Goal: Transaction & Acquisition: Purchase product/service

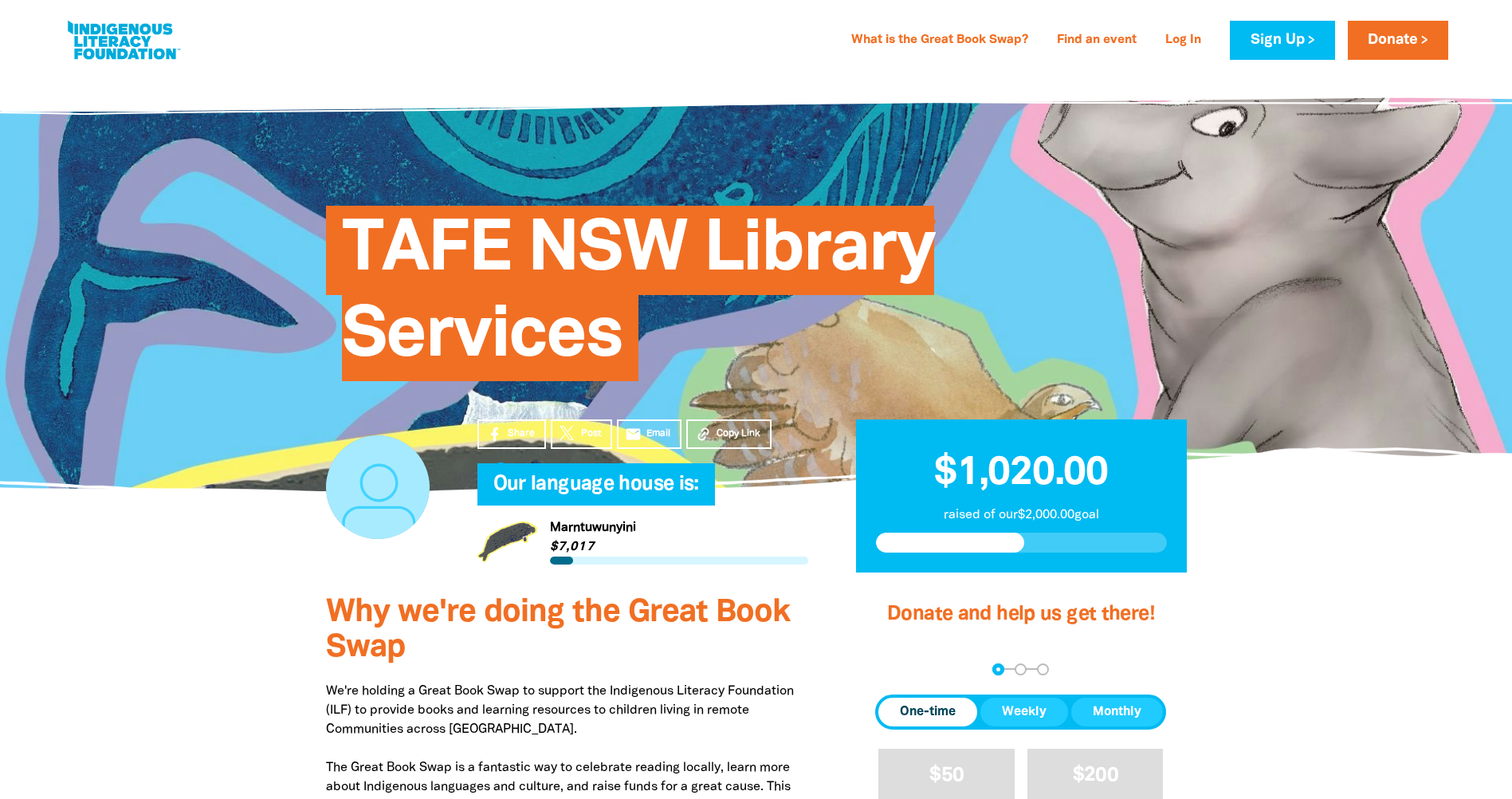
click at [960, 706] on span "Donation frequency" at bounding box center [928, 712] width 99 height 29
click at [953, 711] on span "One-time" at bounding box center [928, 711] width 56 height 19
click at [940, 717] on span "One-time" at bounding box center [928, 711] width 56 height 19
click at [1367, 35] on link "Donate" at bounding box center [1398, 40] width 100 height 39
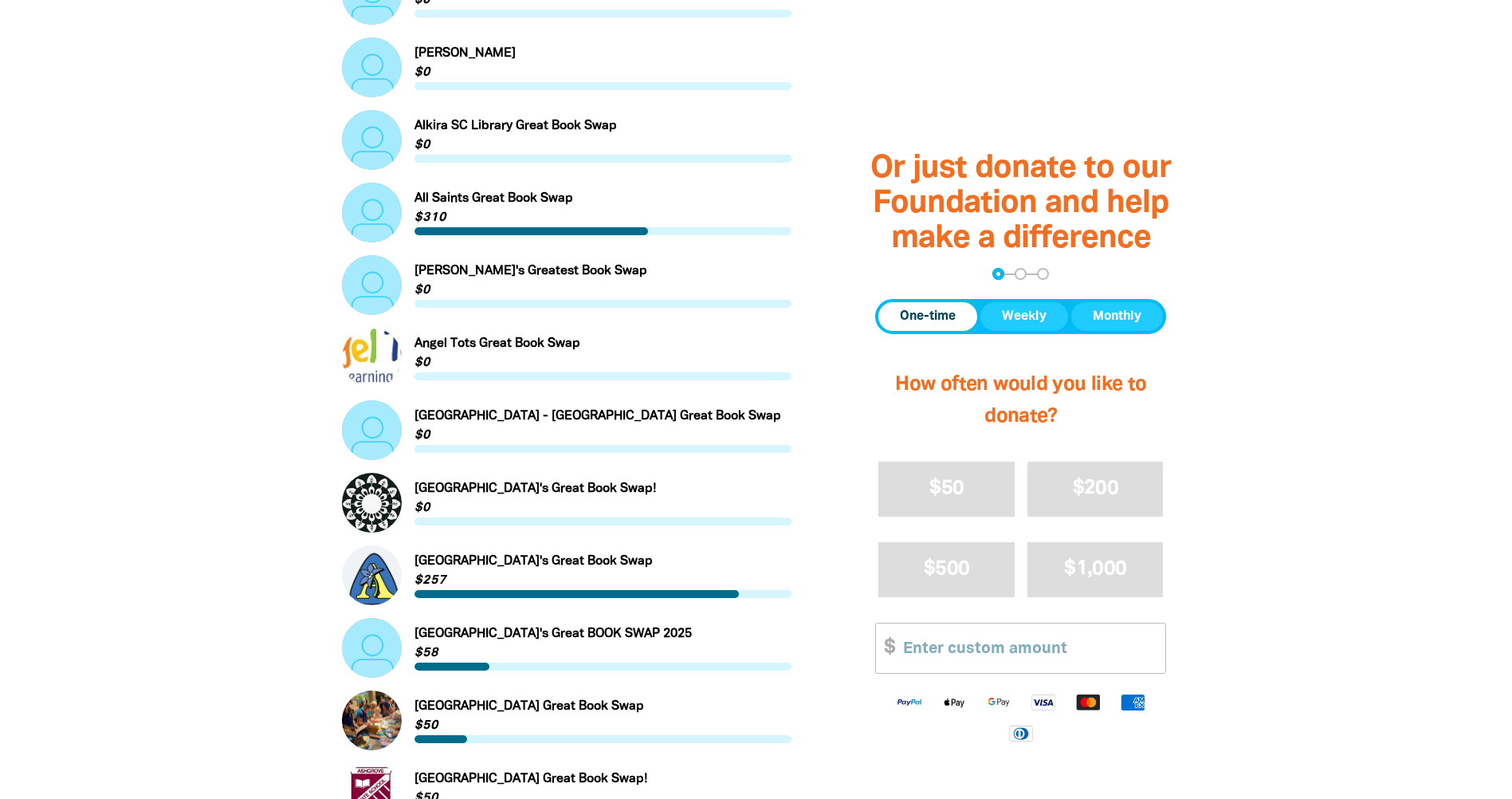
scroll to position [797, 0]
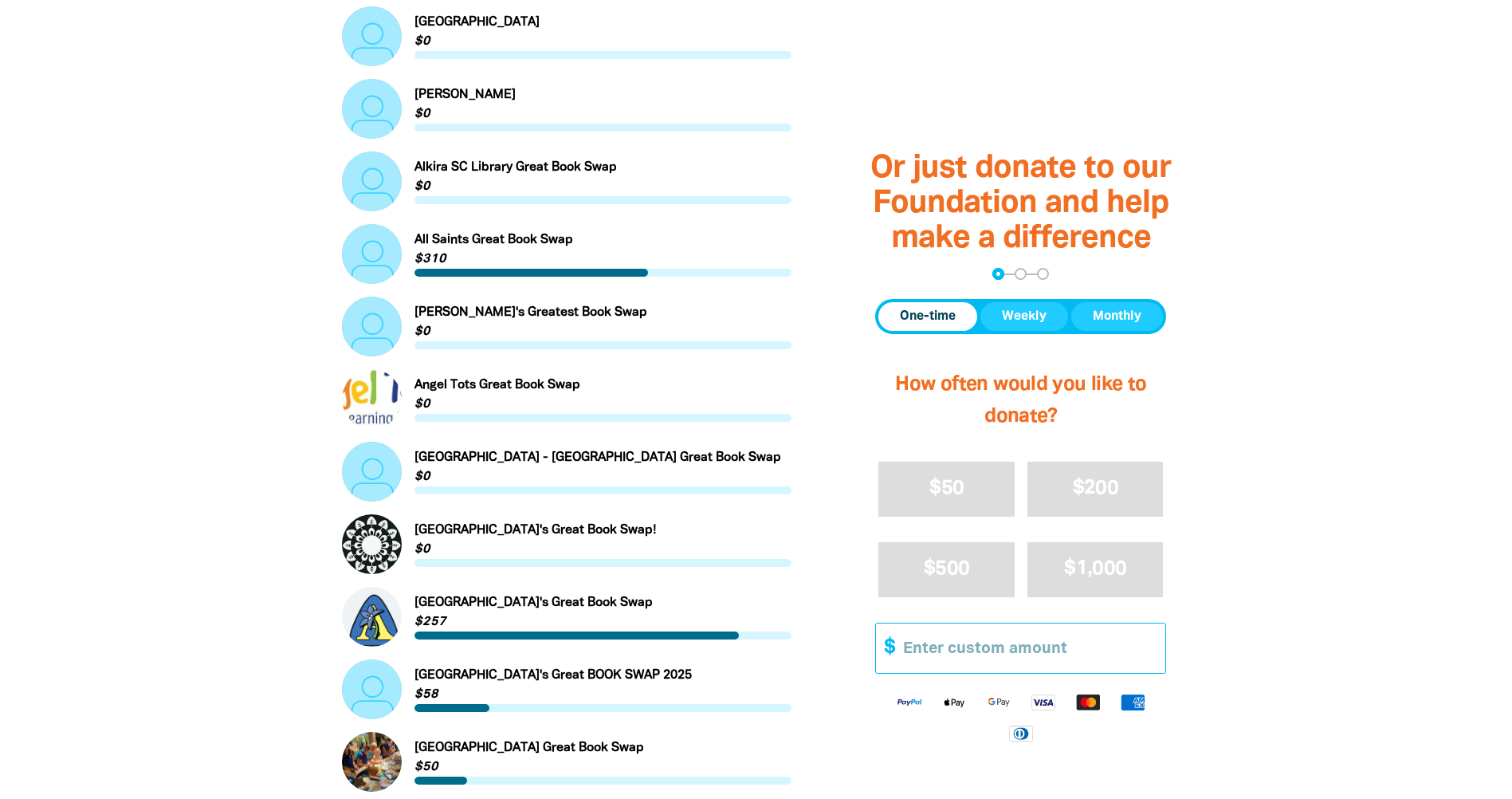
drag, startPoint x: 934, startPoint y: 661, endPoint x: 966, endPoint y: 635, distance: 41.2
click at [934, 661] on input "Other Amount" at bounding box center [1029, 647] width 274 height 49
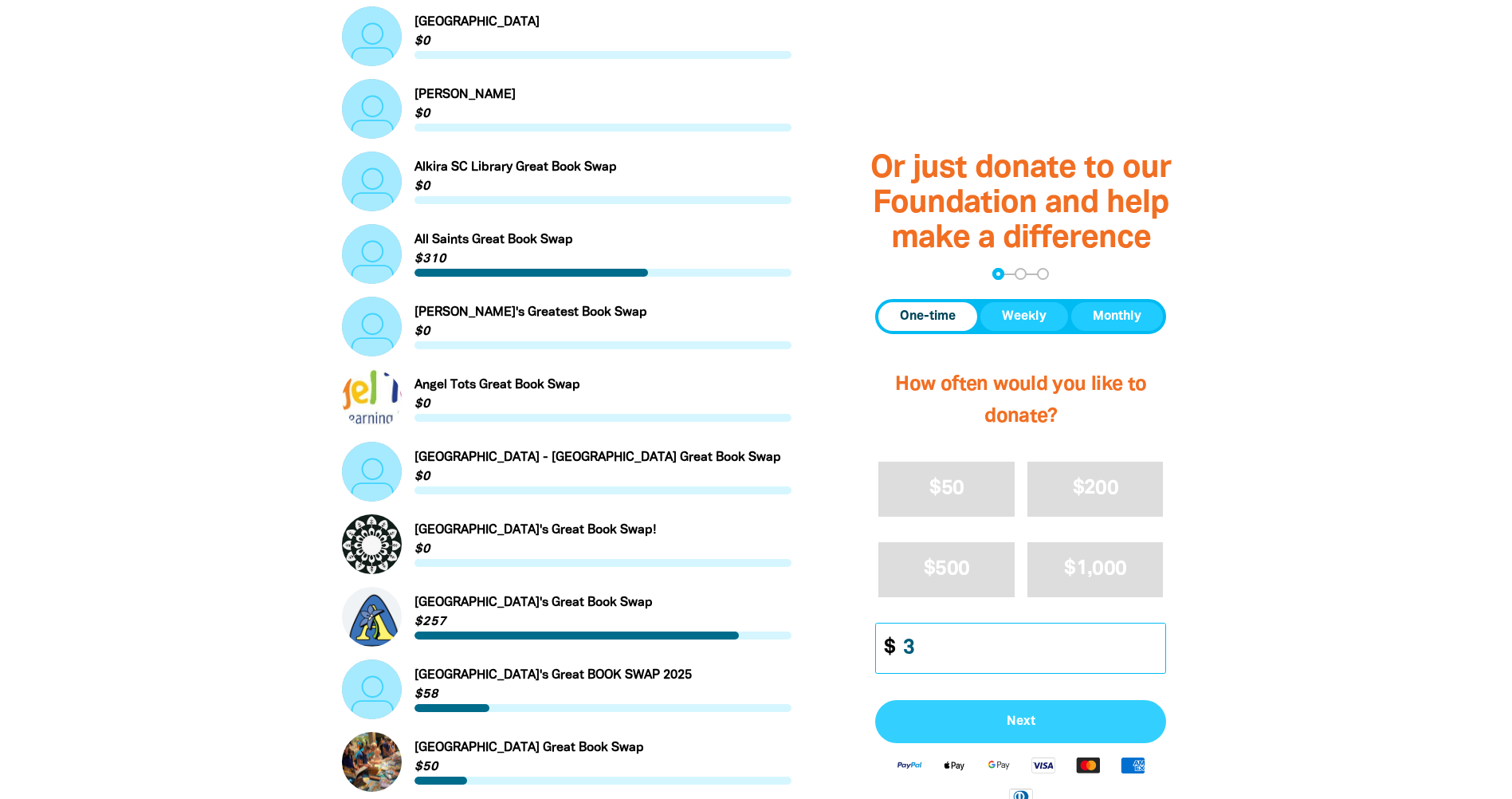
type input "3"
click at [986, 718] on span "Next" at bounding box center [1021, 721] width 256 height 13
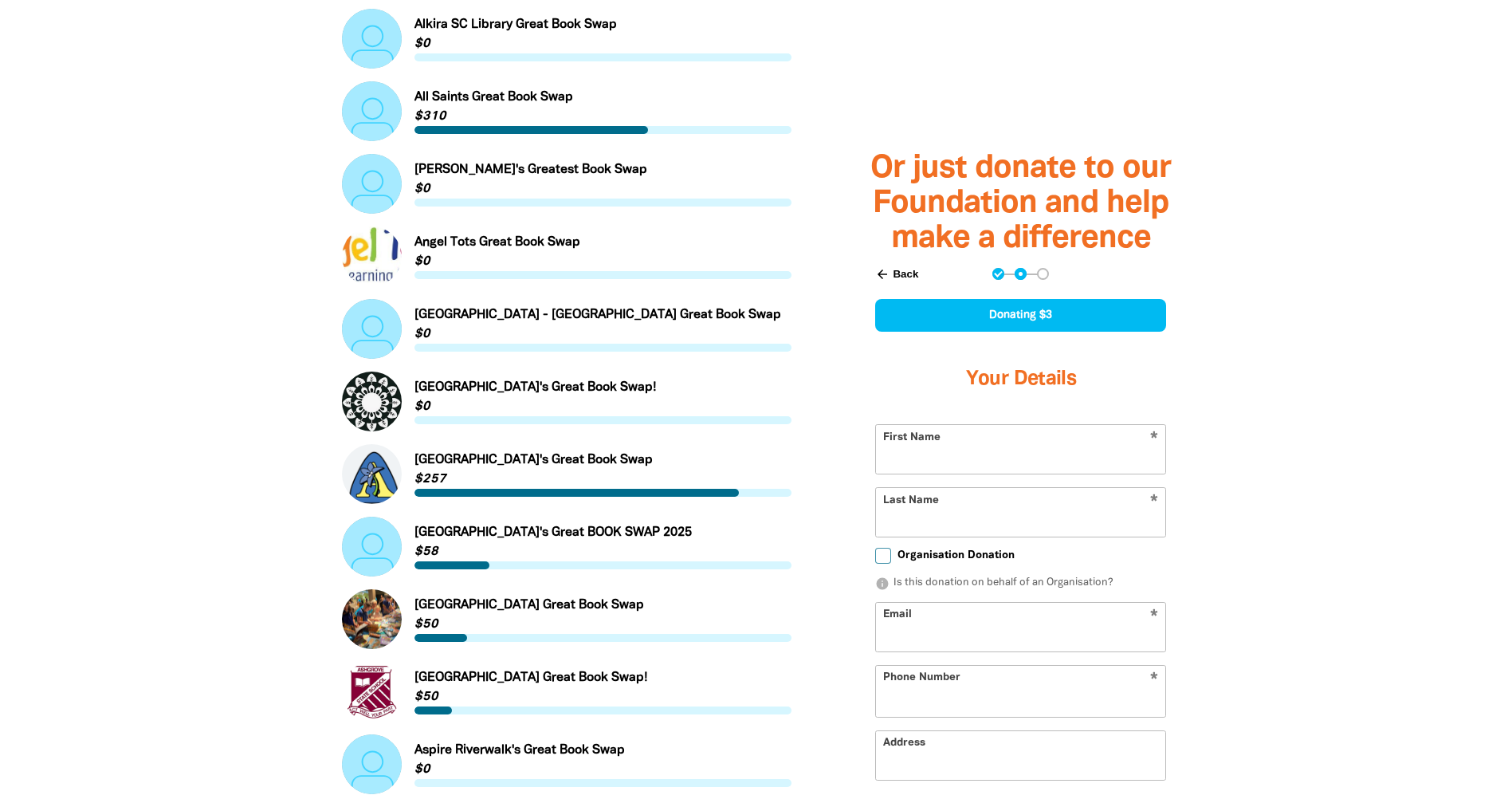
select select "AU"
click at [921, 445] on input "First Name" at bounding box center [1021, 449] width 290 height 49
drag, startPoint x: 1004, startPoint y: 455, endPoint x: 937, endPoint y: 454, distance: 67.0
click at [937, 454] on input "[PERSON_NAME]" at bounding box center [1021, 449] width 290 height 49
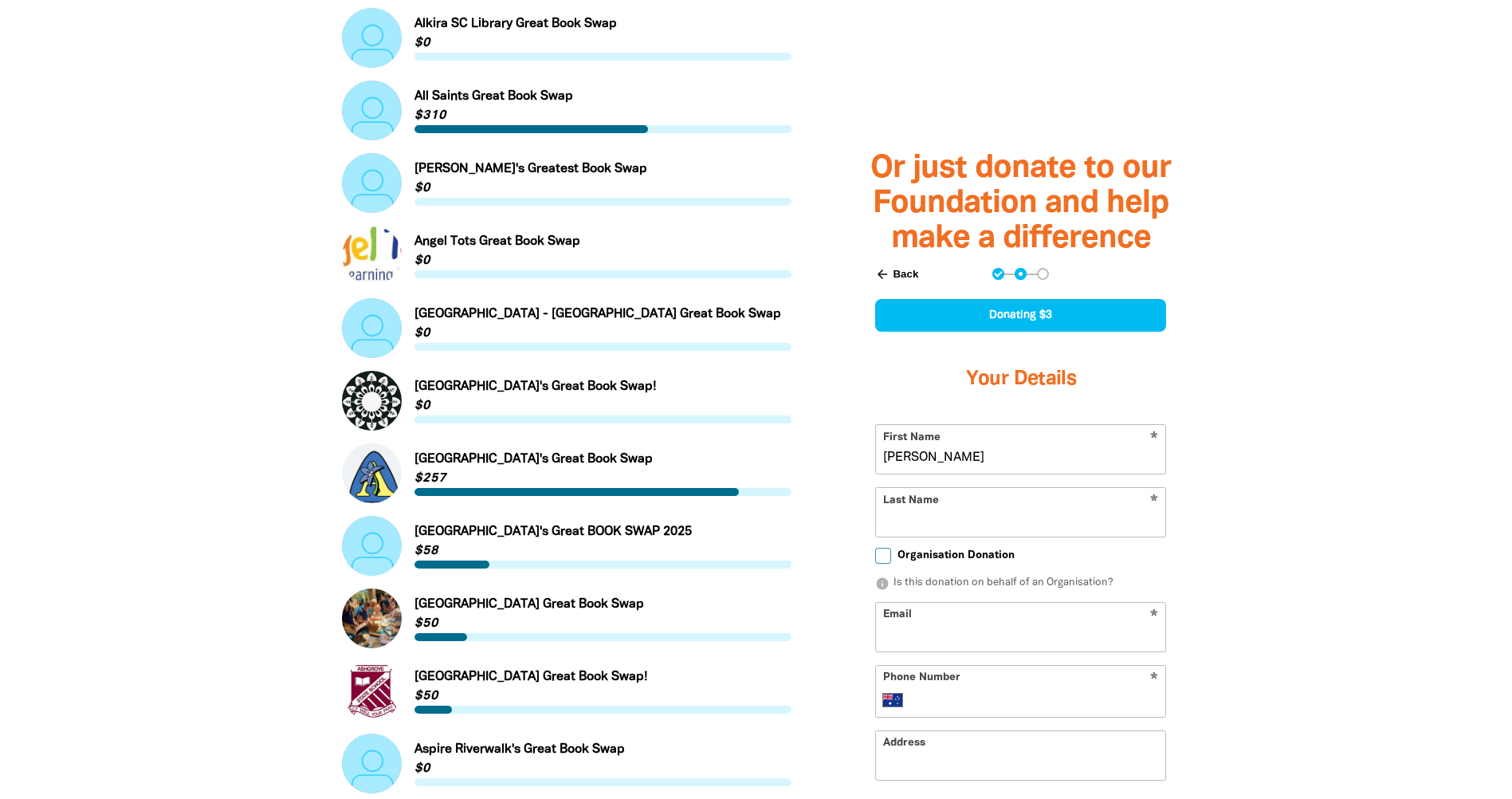
type input "[PERSON_NAME]"
type input "[PERSON_NAME][EMAIL_ADDRESS][PERSON_NAME]"
click at [974, 701] on input "Phone Number" at bounding box center [1037, 699] width 244 height 19
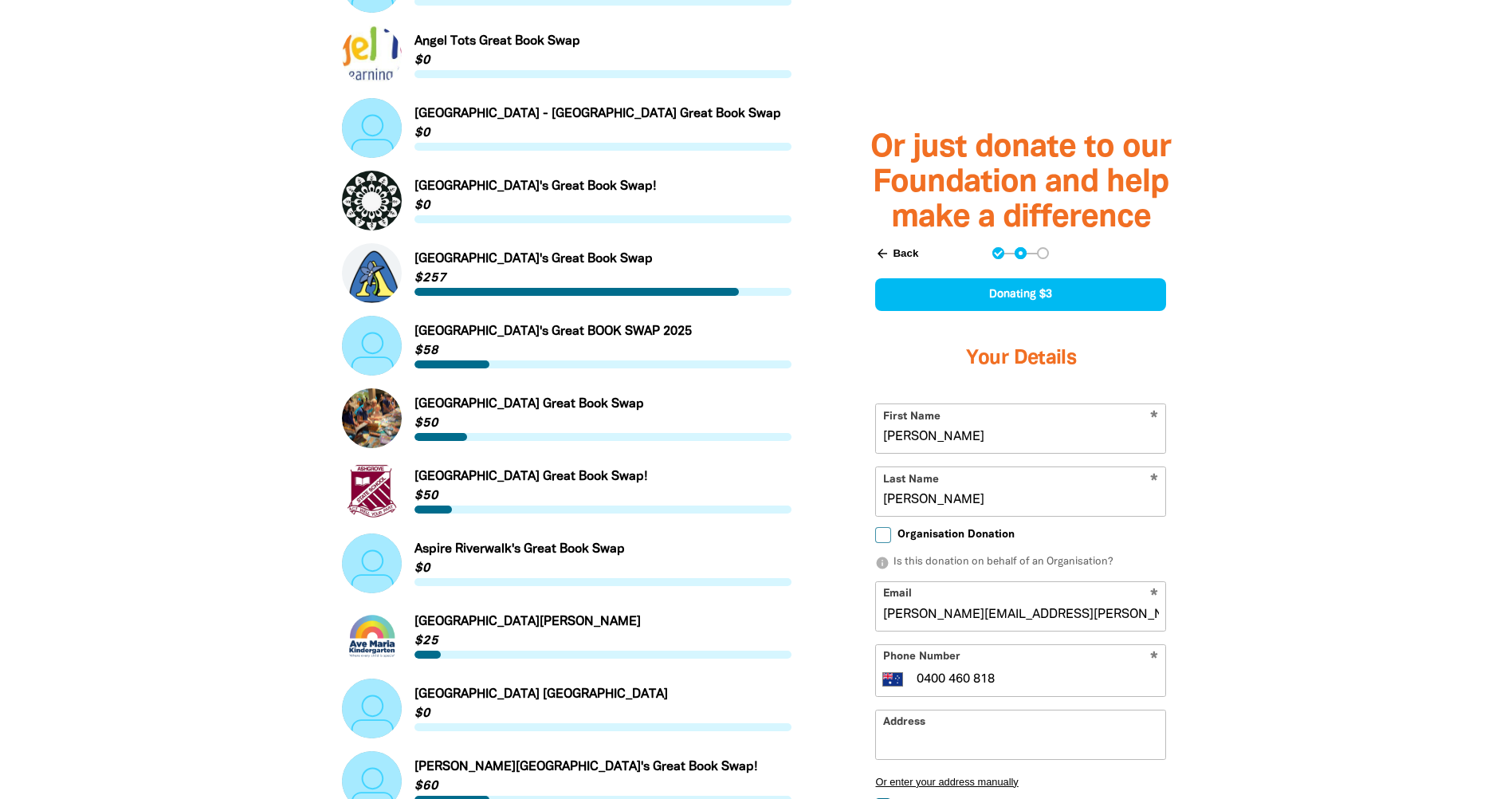
scroll to position [1180, 0]
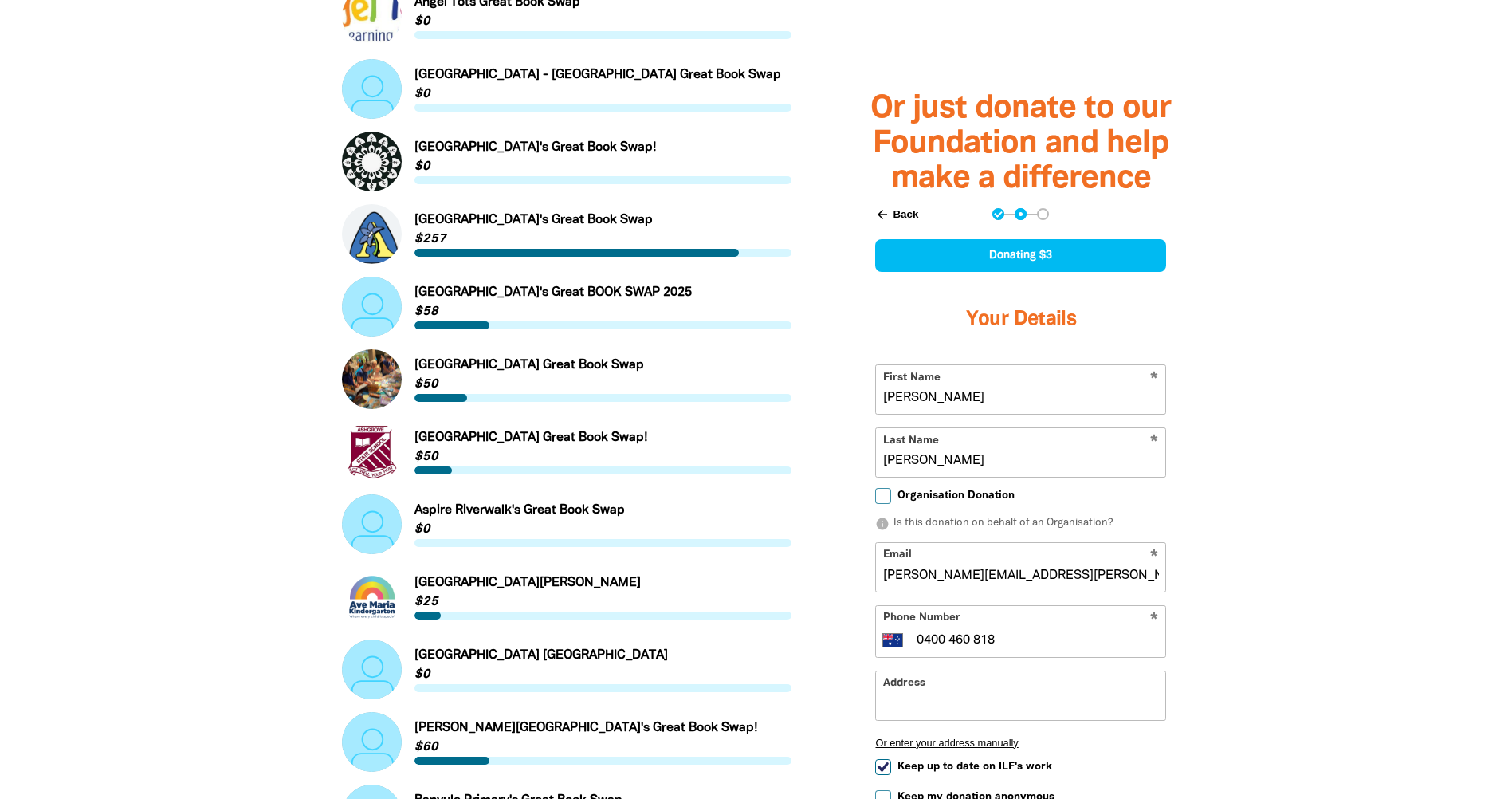
type input "0400 460 818"
click at [923, 710] on input "Address" at bounding box center [1021, 694] width 290 height 49
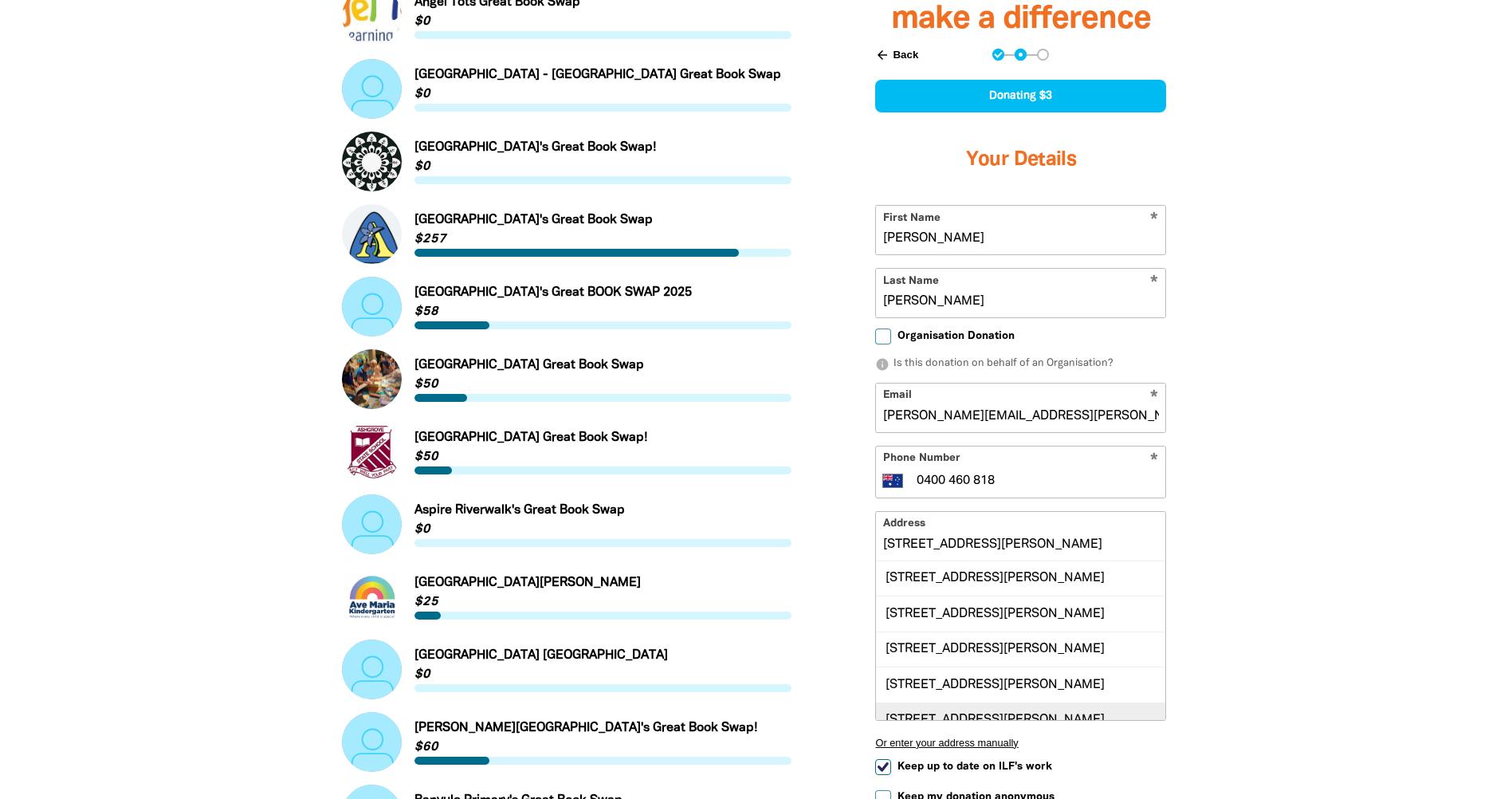
scroll to position [18, 0]
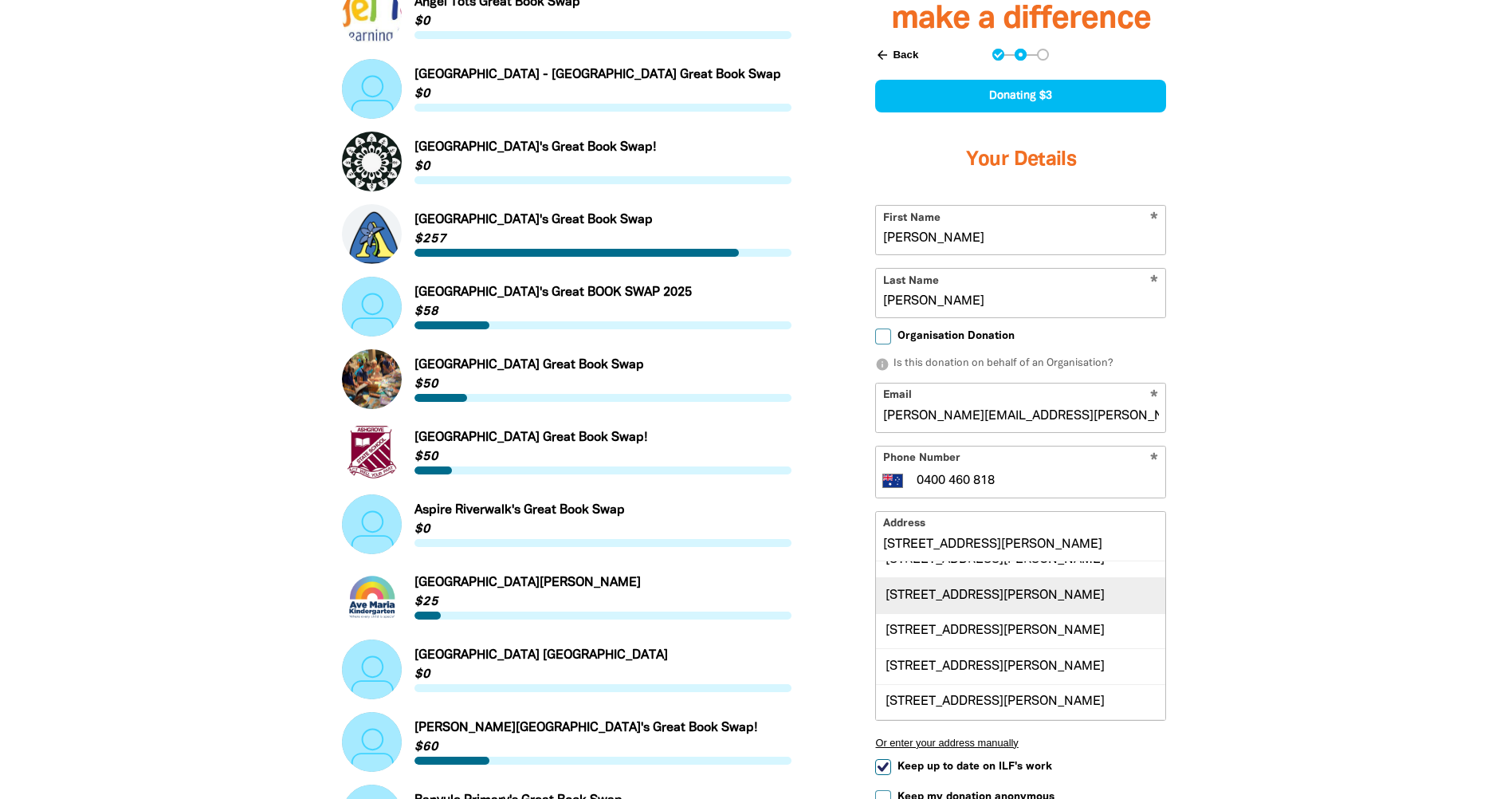
click at [990, 601] on div "[STREET_ADDRESS][PERSON_NAME]" at bounding box center [1021, 594] width 290 height 35
type input "[STREET_ADDRESS][PERSON_NAME]"
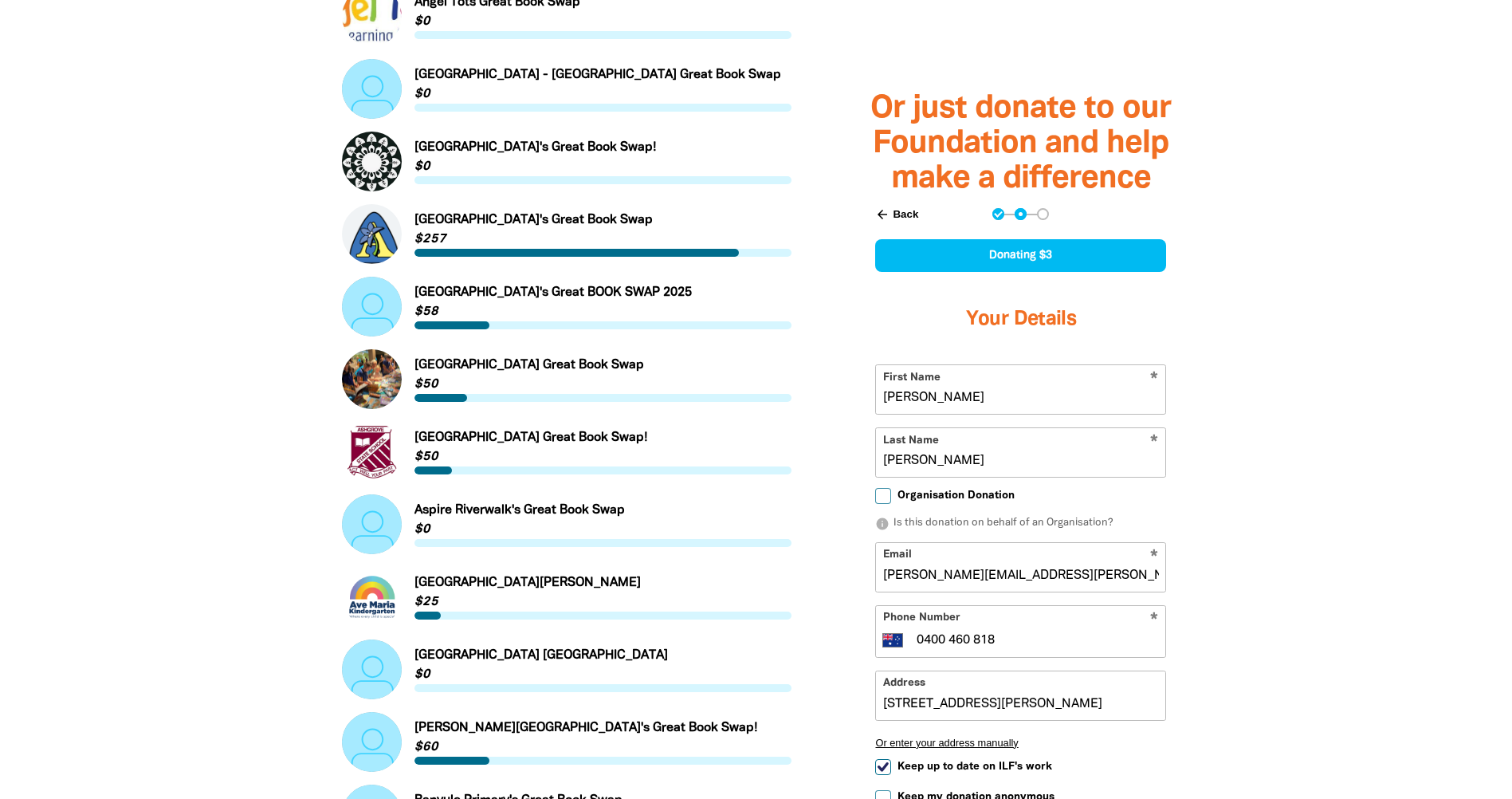
scroll to position [1499, 0]
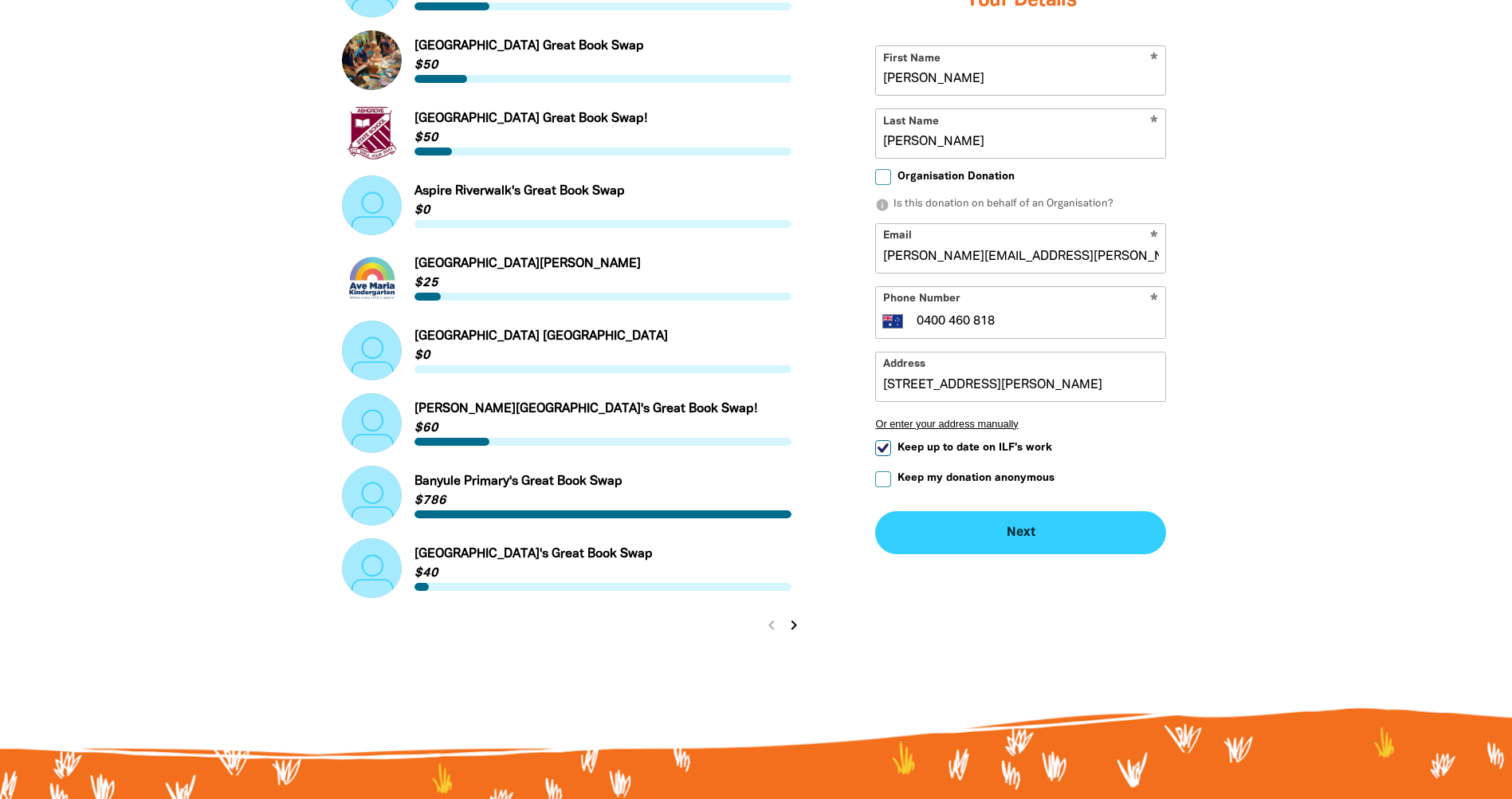
click at [957, 545] on button "Next chevron_right" at bounding box center [1020, 531] width 291 height 43
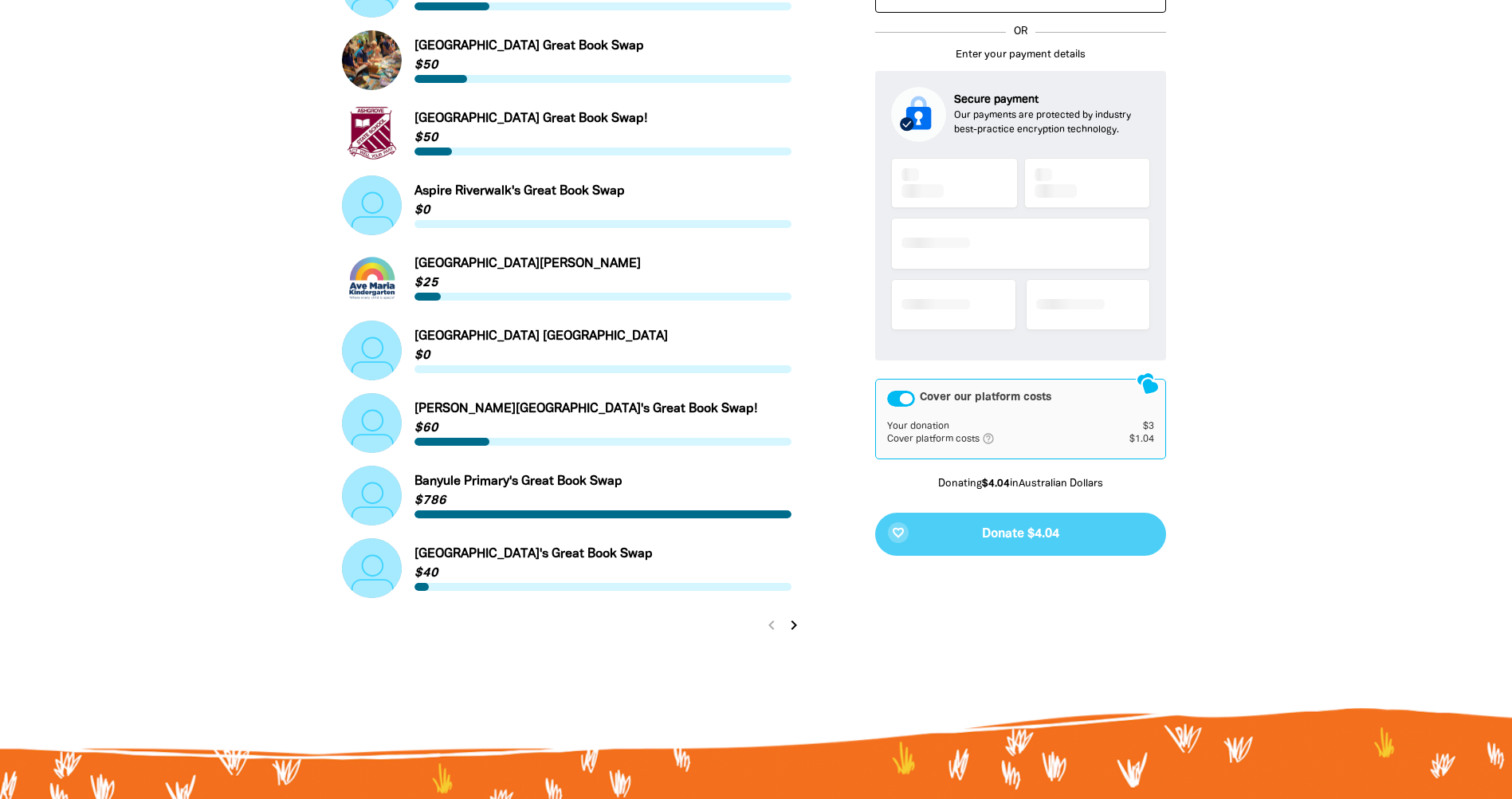
scroll to position [1323, 0]
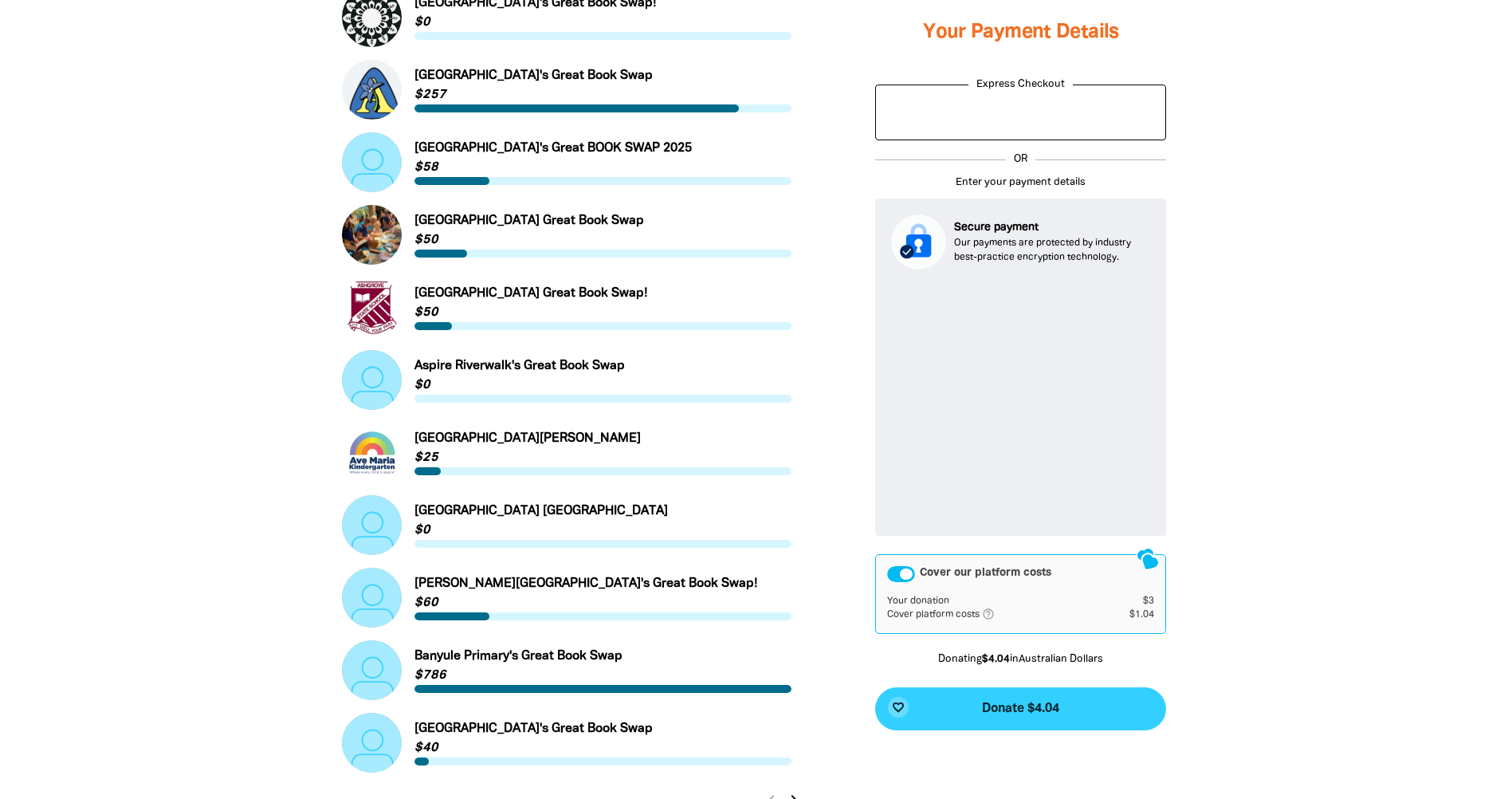
click at [1009, 712] on span "Donate $4.04" at bounding box center [1021, 708] width 77 height 13
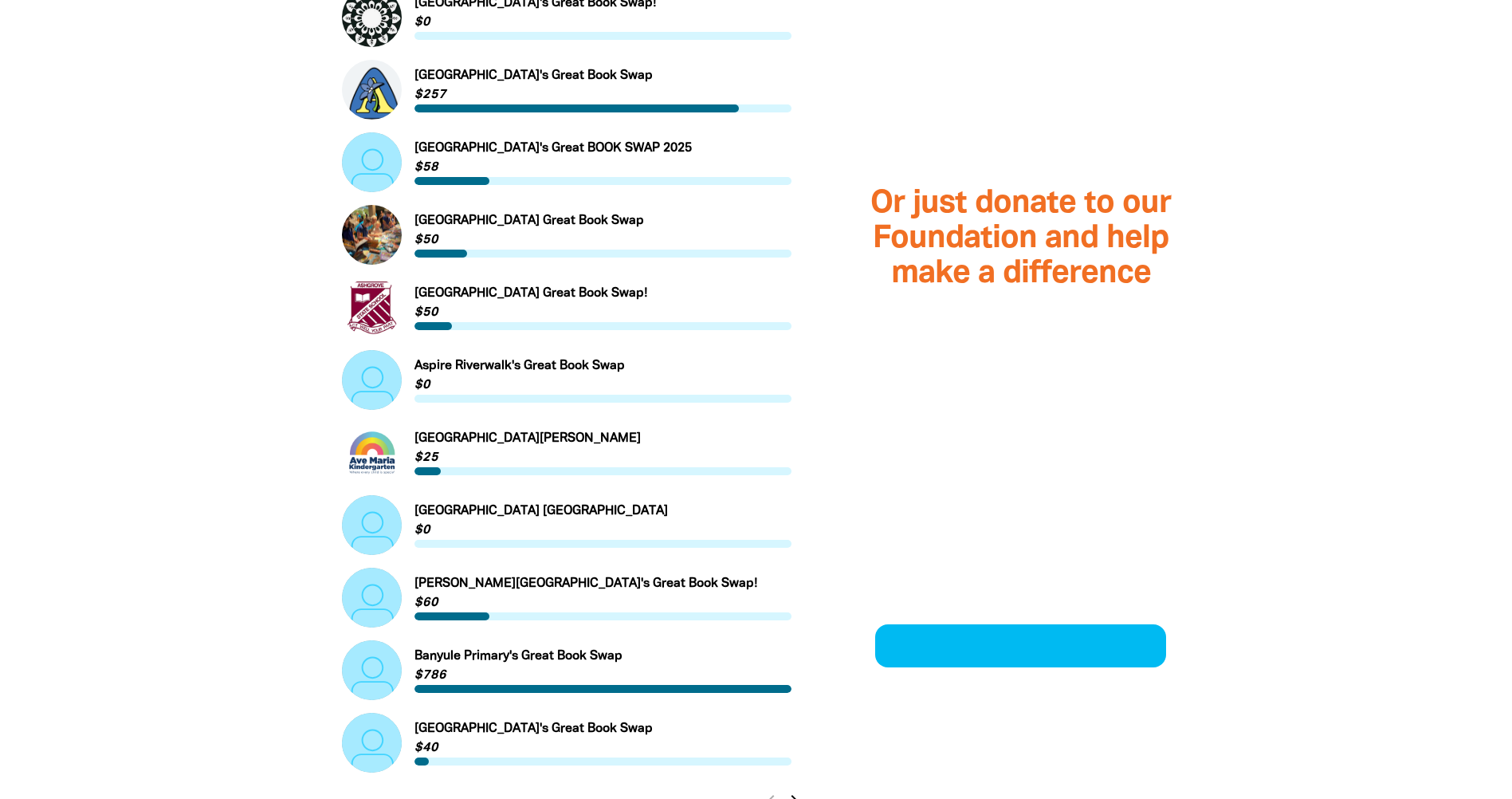
scroll to position [1188, 0]
